Goal: Information Seeking & Learning: Learn about a topic

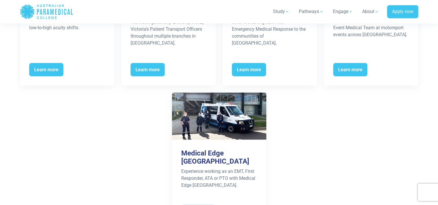
scroll to position [1072, 0]
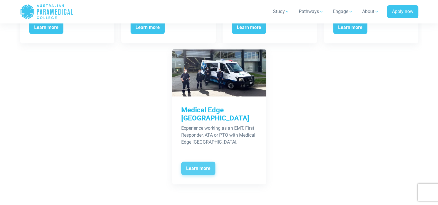
click at [206, 162] on span "Learn more" at bounding box center [198, 168] width 34 height 13
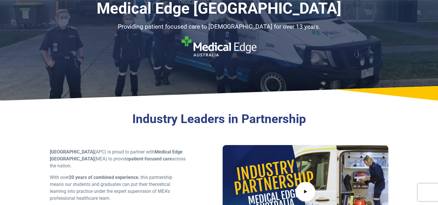
scroll to position [29, 0]
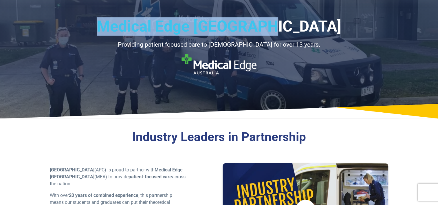
drag, startPoint x: 308, startPoint y: 25, endPoint x: 135, endPoint y: 30, distance: 173.1
click at [135, 30] on h1 "Medical Edge [GEOGRAPHIC_DATA]" at bounding box center [219, 26] width 339 height 18
copy h1 "Medical Edge [GEOGRAPHIC_DATA]"
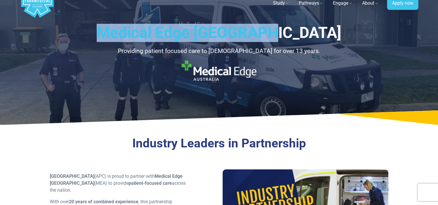
scroll to position [0, 0]
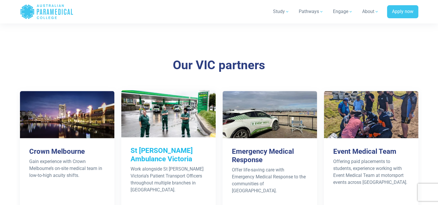
scroll to position [811, 0]
